Goal: Book appointment/travel/reservation

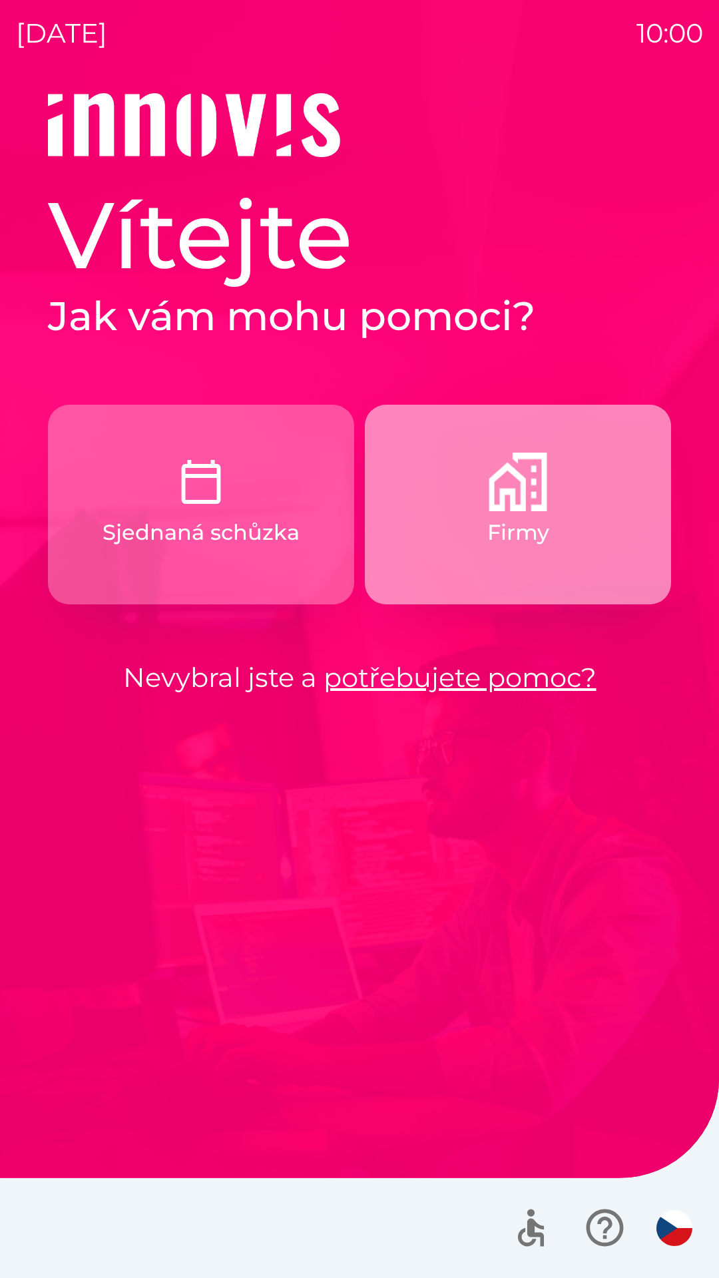
click at [510, 478] on img "button" at bounding box center [517, 481] width 59 height 59
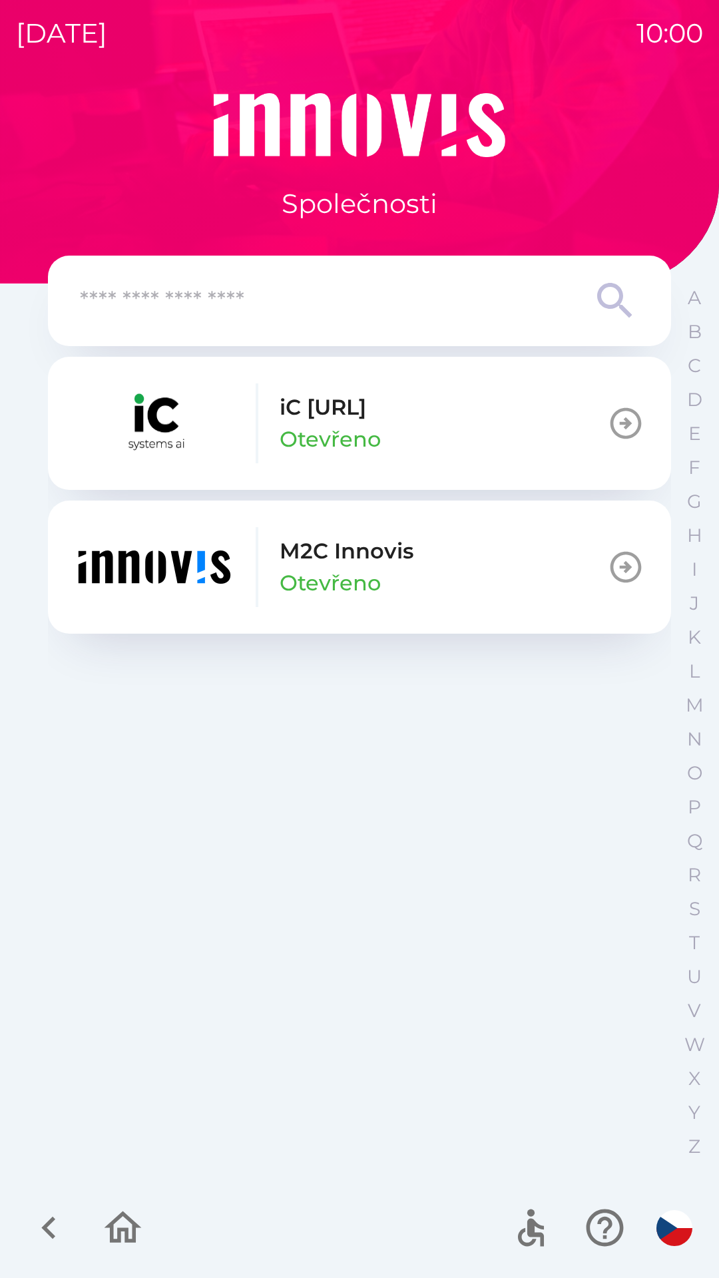
click at [619, 562] on icon "button" at bounding box center [625, 566] width 37 height 37
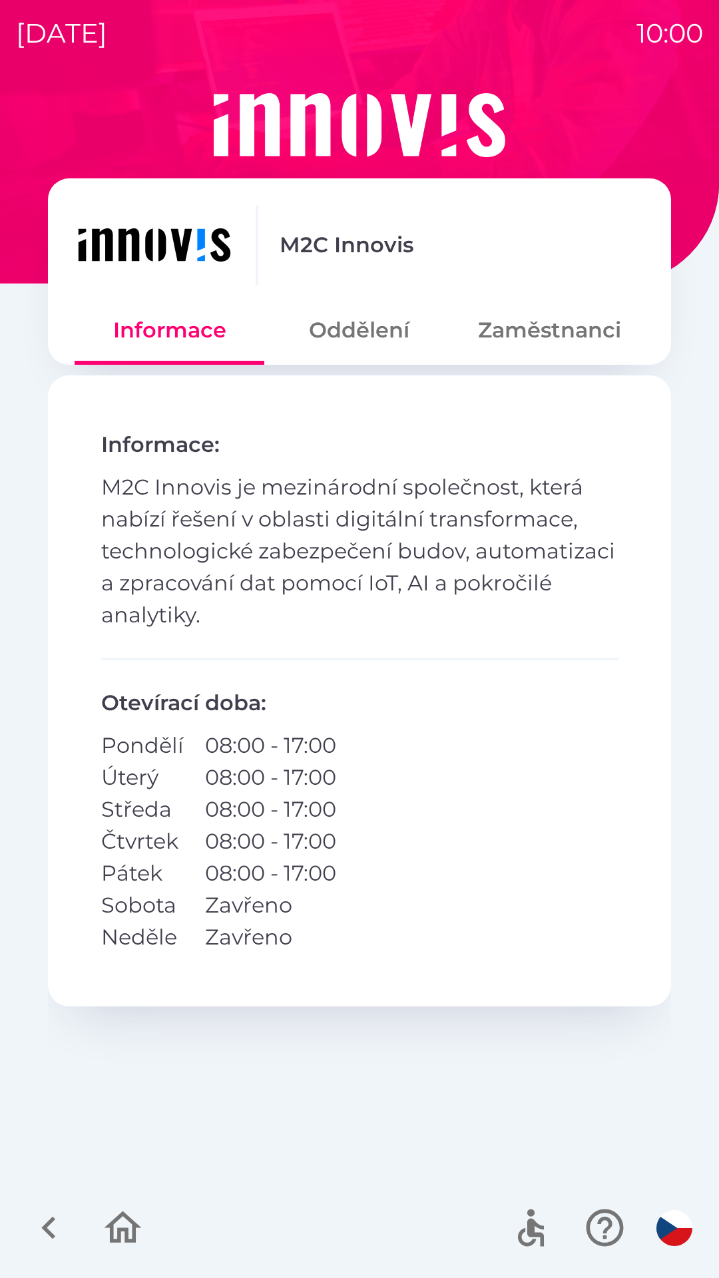
click at [362, 324] on button "Oddělení" at bounding box center [359, 330] width 190 height 48
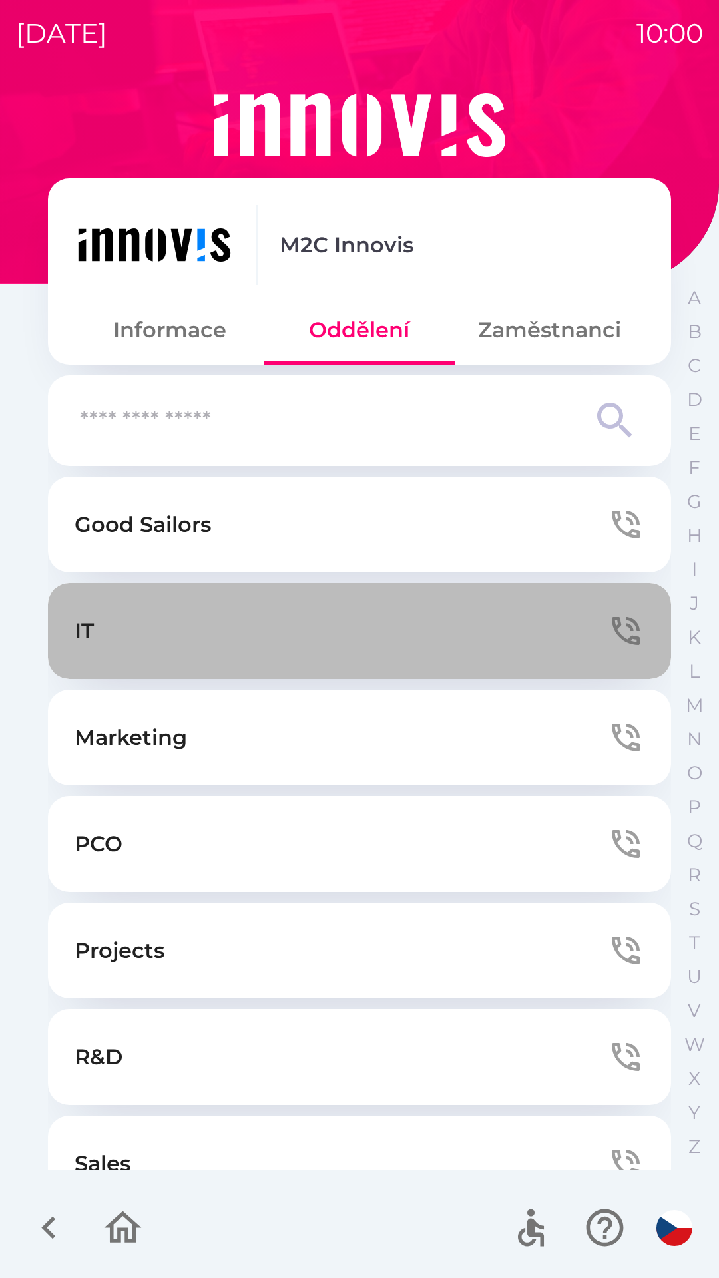
click at [408, 639] on button "IT" at bounding box center [359, 631] width 623 height 96
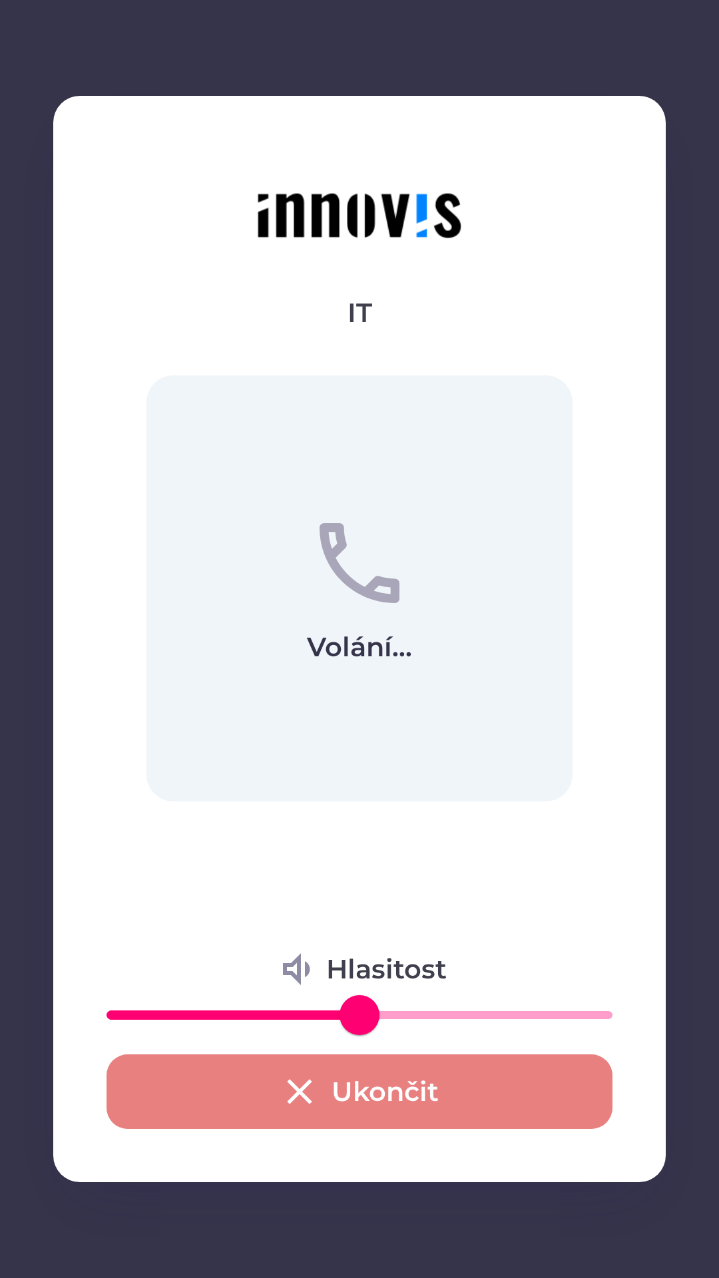
click at [399, 1097] on button "Ukončit" at bounding box center [359, 1091] width 506 height 75
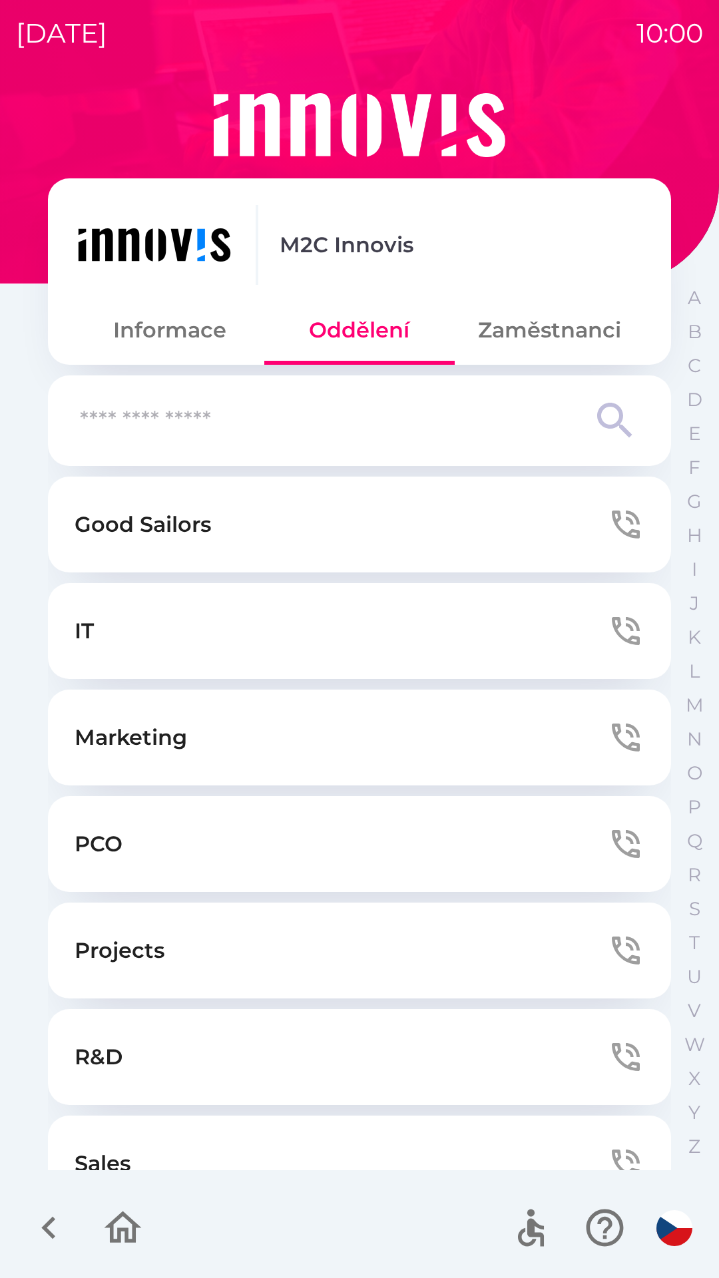
click at [607, 626] on icon "button" at bounding box center [625, 630] width 37 height 37
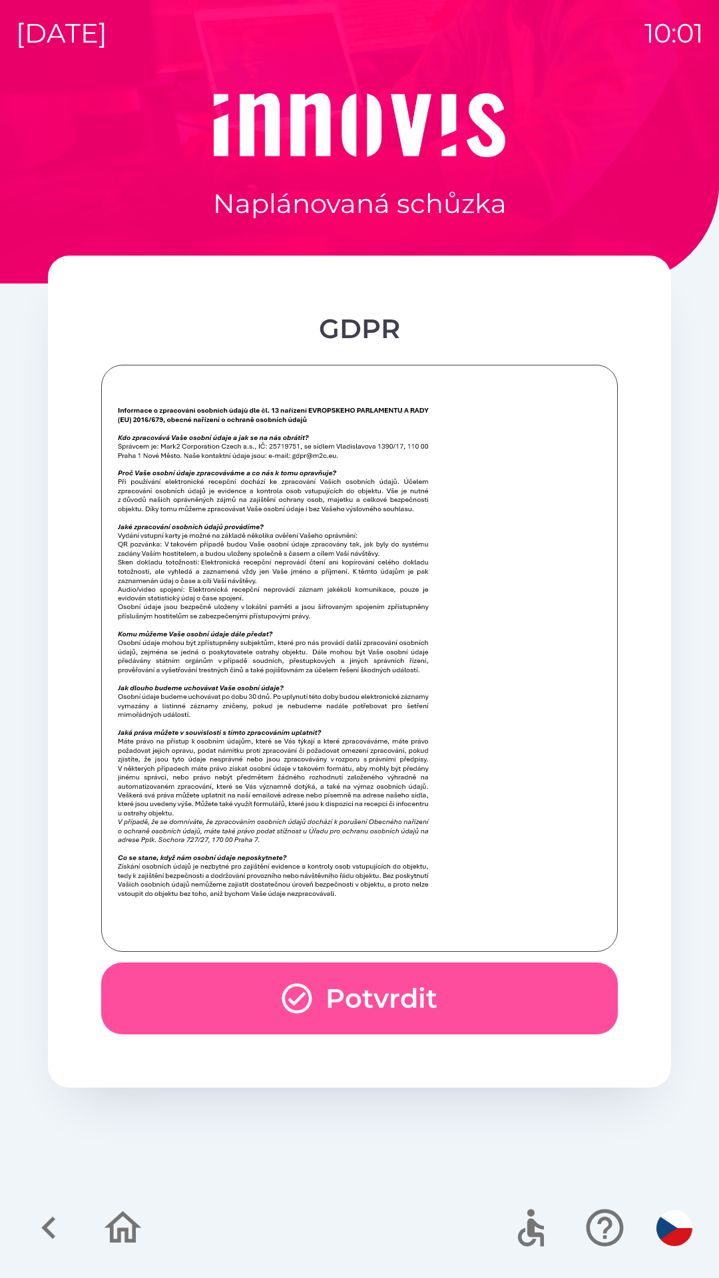
click at [380, 1003] on button "Potvrdit" at bounding box center [359, 998] width 516 height 72
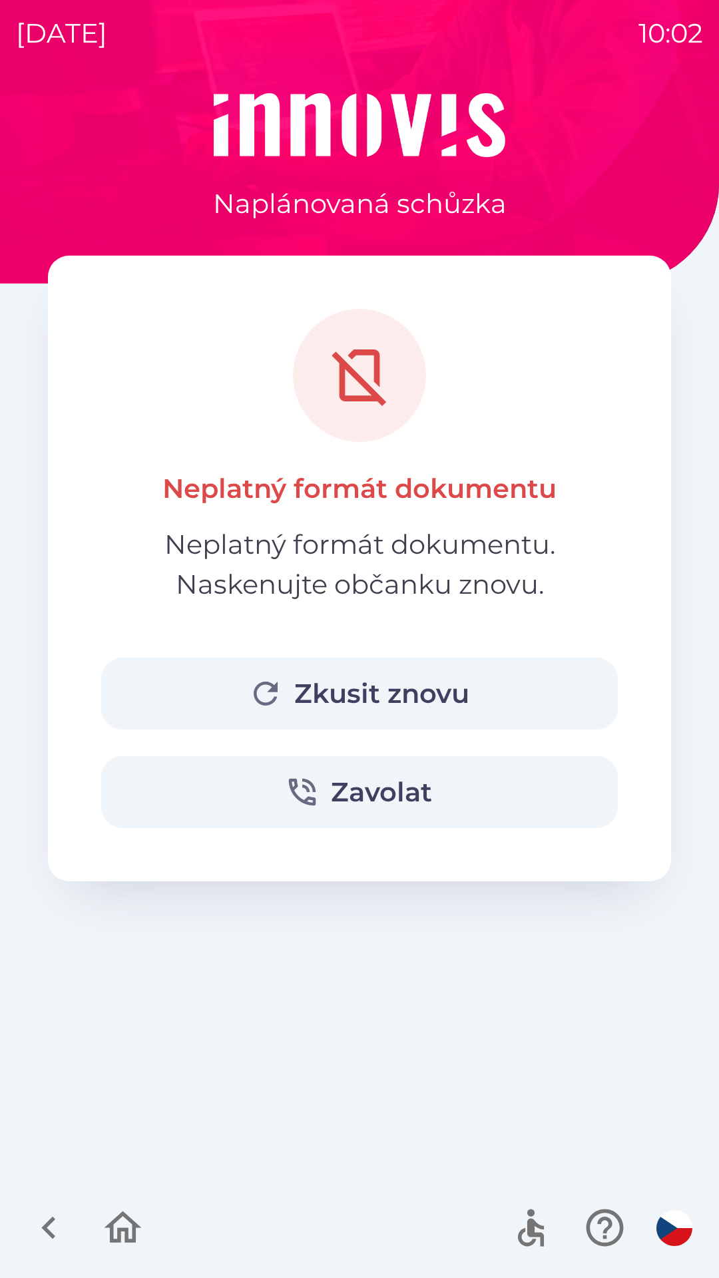
click at [390, 715] on button "Zkusit znovu" at bounding box center [359, 693] width 516 height 72
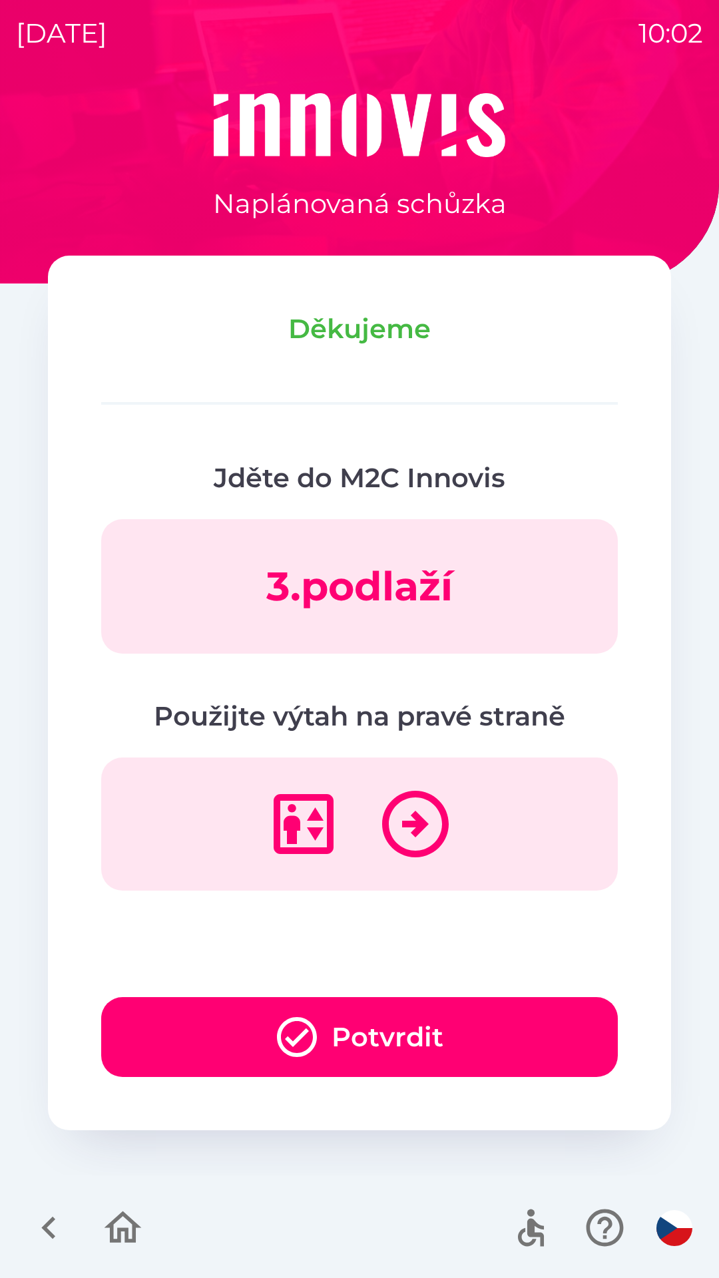
click at [443, 1006] on button "Potvrdit" at bounding box center [359, 1037] width 516 height 80
